Goal: Task Accomplishment & Management: Use online tool/utility

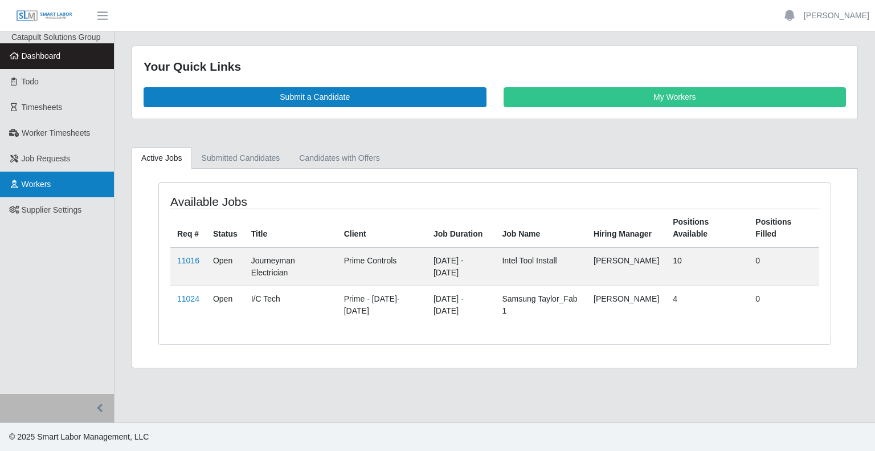
click at [46, 176] on link "Workers" at bounding box center [57, 184] width 114 height 26
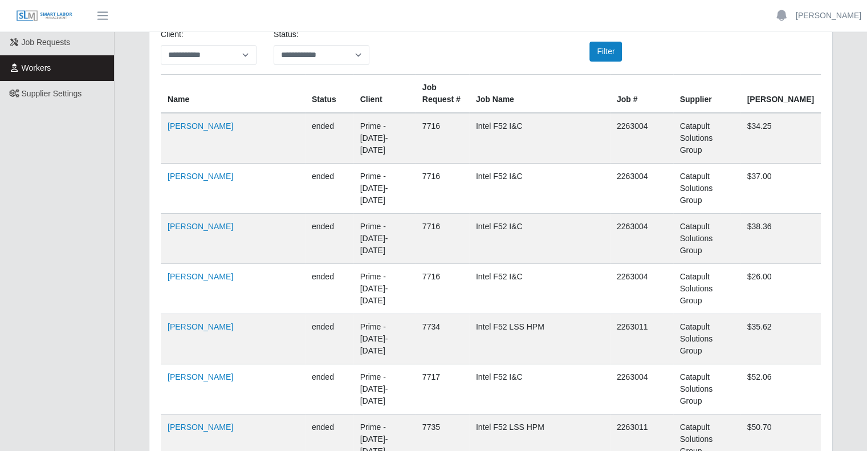
scroll to position [122, 0]
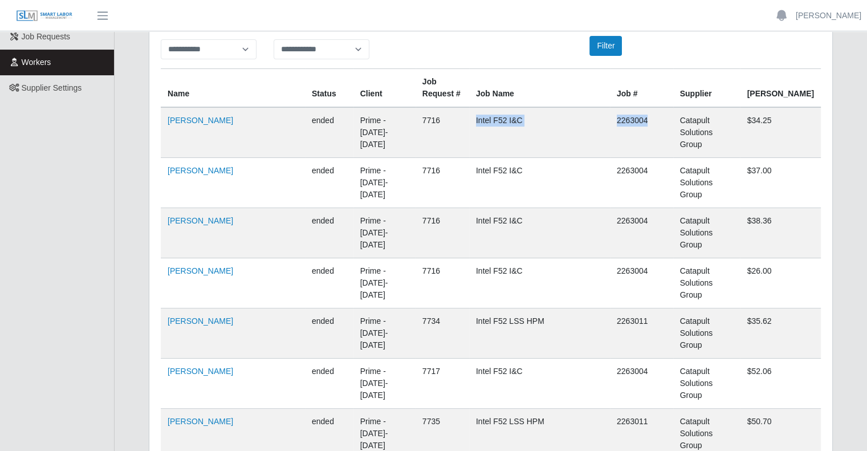
drag, startPoint x: 471, startPoint y: 122, endPoint x: 655, endPoint y: 120, distance: 184.6
click at [655, 158] on tr "[PERSON_NAME] ended Prime - [DATE]-[DATE] 7716 Intel F52 I&C 2263004 Catapult S…" at bounding box center [491, 183] width 660 height 50
copy tr "Intel F52 I&C 2263004"
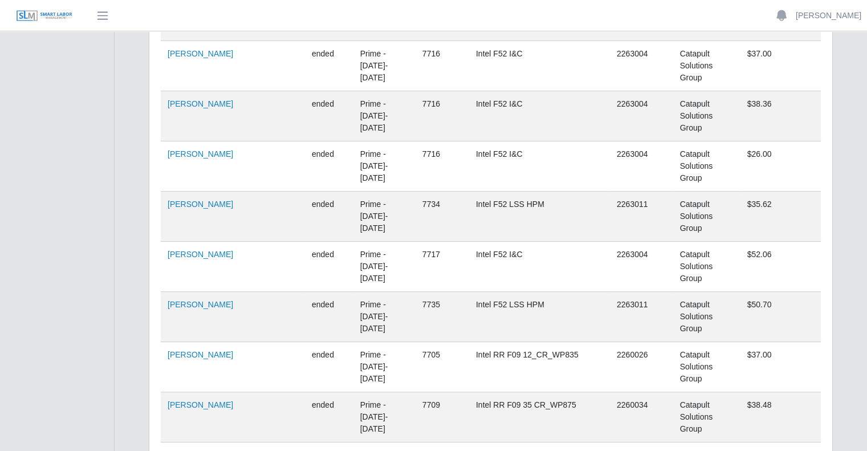
scroll to position [241, 0]
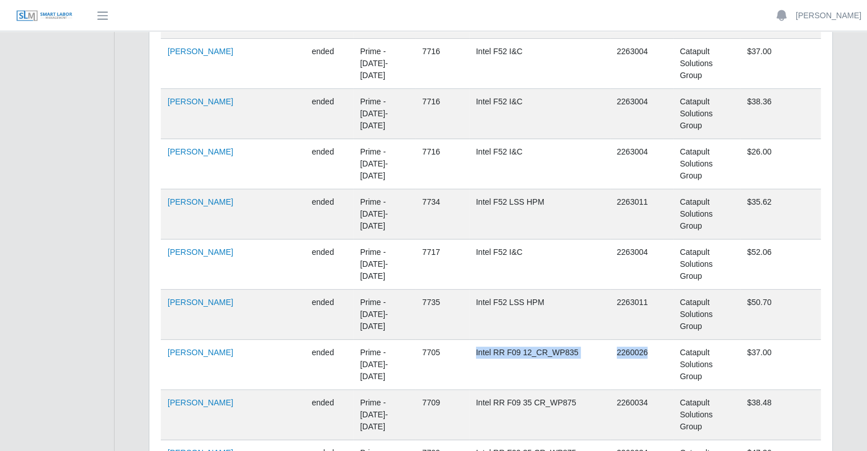
drag, startPoint x: 461, startPoint y: 265, endPoint x: 659, endPoint y: 276, distance: 198.6
click at [659, 390] on tr "[PERSON_NAME] ended Prime - [DATE]-[DATE] 7705 Intel RR F09 12_CR_WP835 2260026…" at bounding box center [491, 415] width 660 height 50
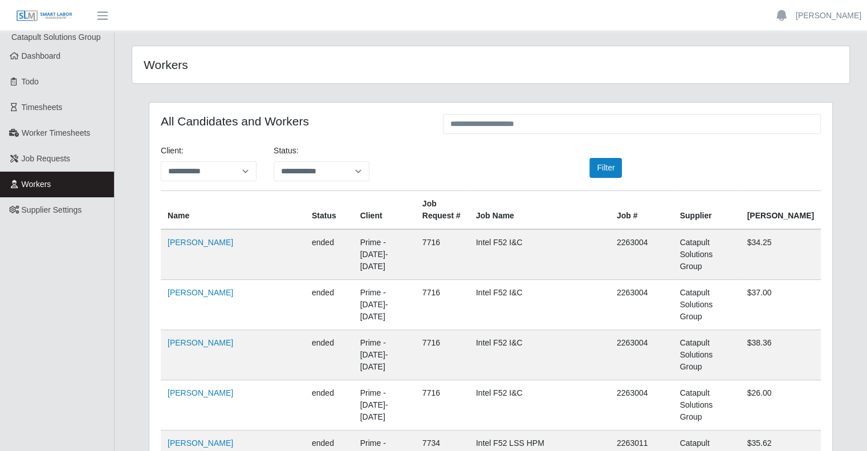
scroll to position [0, 0]
click at [299, 165] on select "**********" at bounding box center [321, 171] width 96 height 20
select select "*******"
click at [273, 161] on select "**********" at bounding box center [321, 171] width 96 height 20
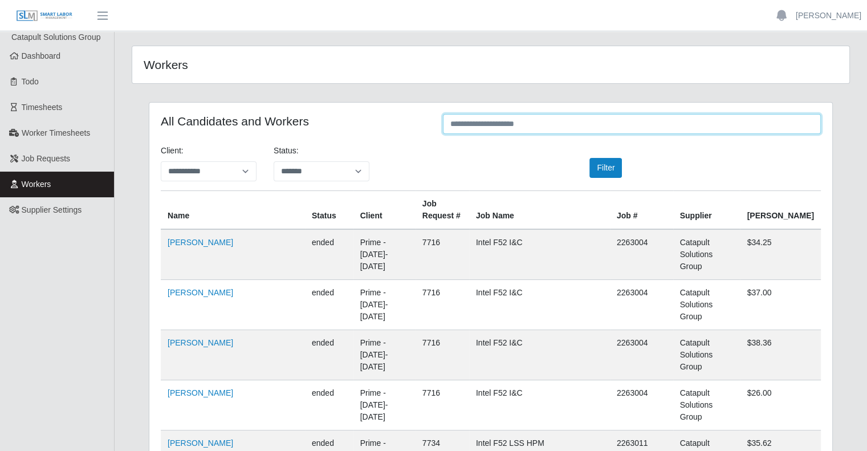
click at [485, 126] on input "text" at bounding box center [632, 124] width 378 height 20
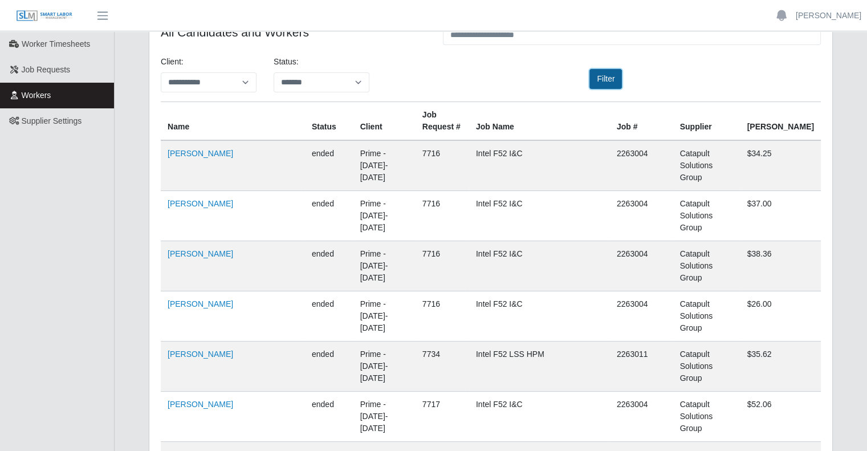
click at [602, 76] on button "Filter" at bounding box center [605, 79] width 32 height 20
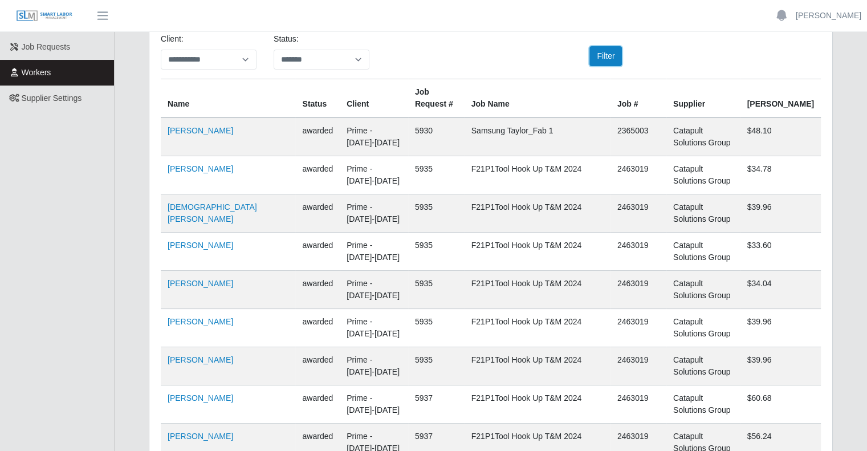
scroll to position [0, 0]
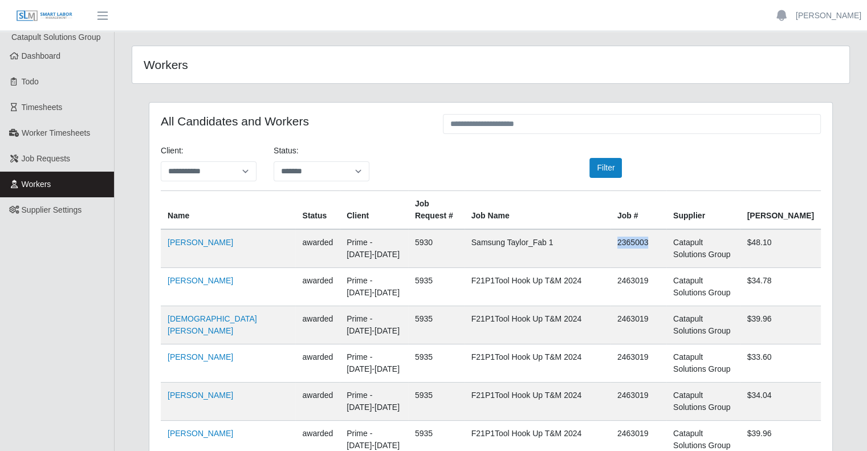
drag, startPoint x: 622, startPoint y: 242, endPoint x: 659, endPoint y: 250, distance: 37.9
click at [659, 250] on td "2365003" at bounding box center [638, 248] width 56 height 39
drag, startPoint x: 483, startPoint y: 283, endPoint x: 597, endPoint y: 281, distance: 114.0
click at [597, 281] on td "F21P1Tool Hook Up T&M 2024" at bounding box center [537, 287] width 146 height 38
